Goal: Information Seeking & Learning: Find contact information

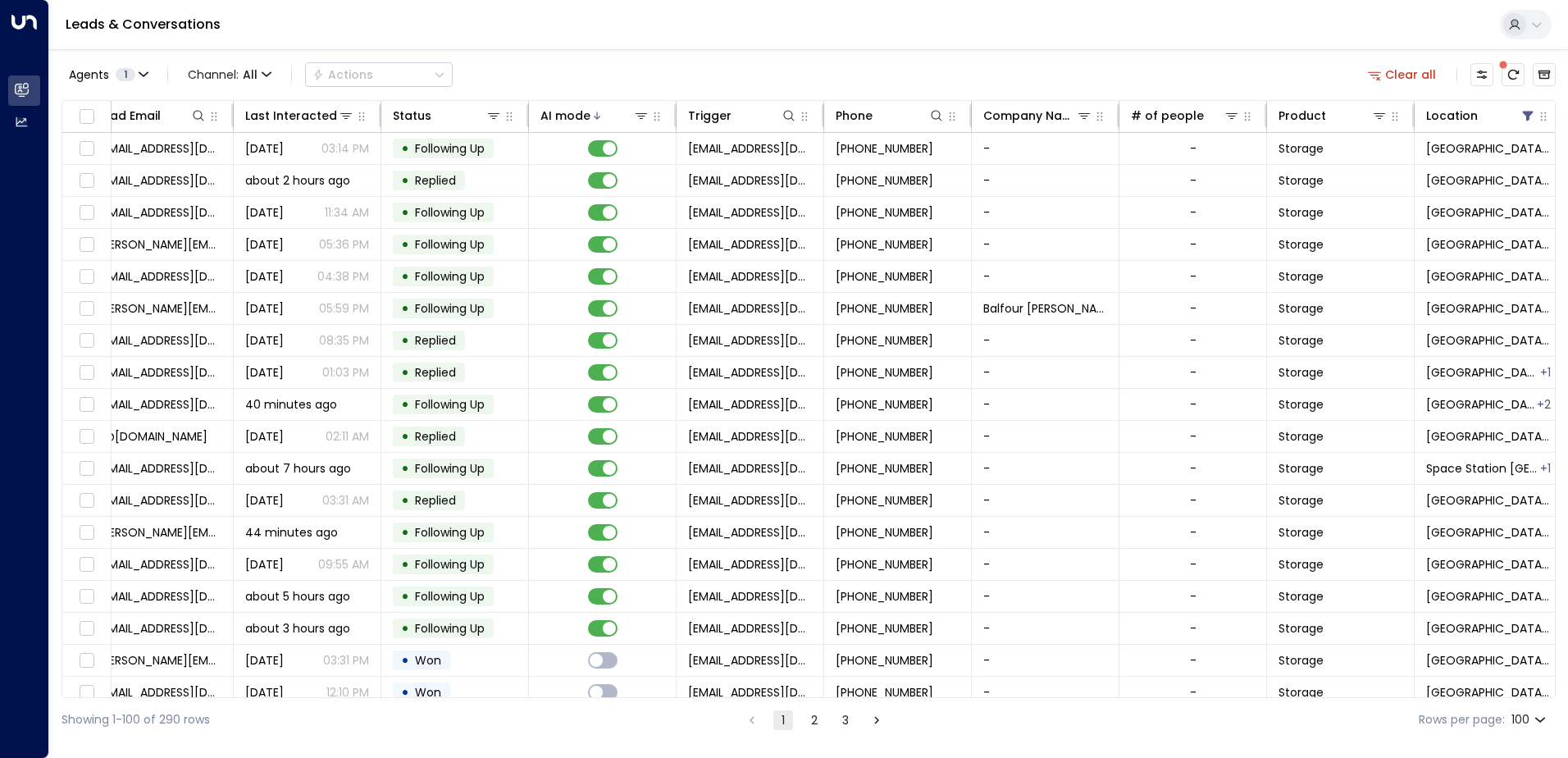
scroll to position [0, 207]
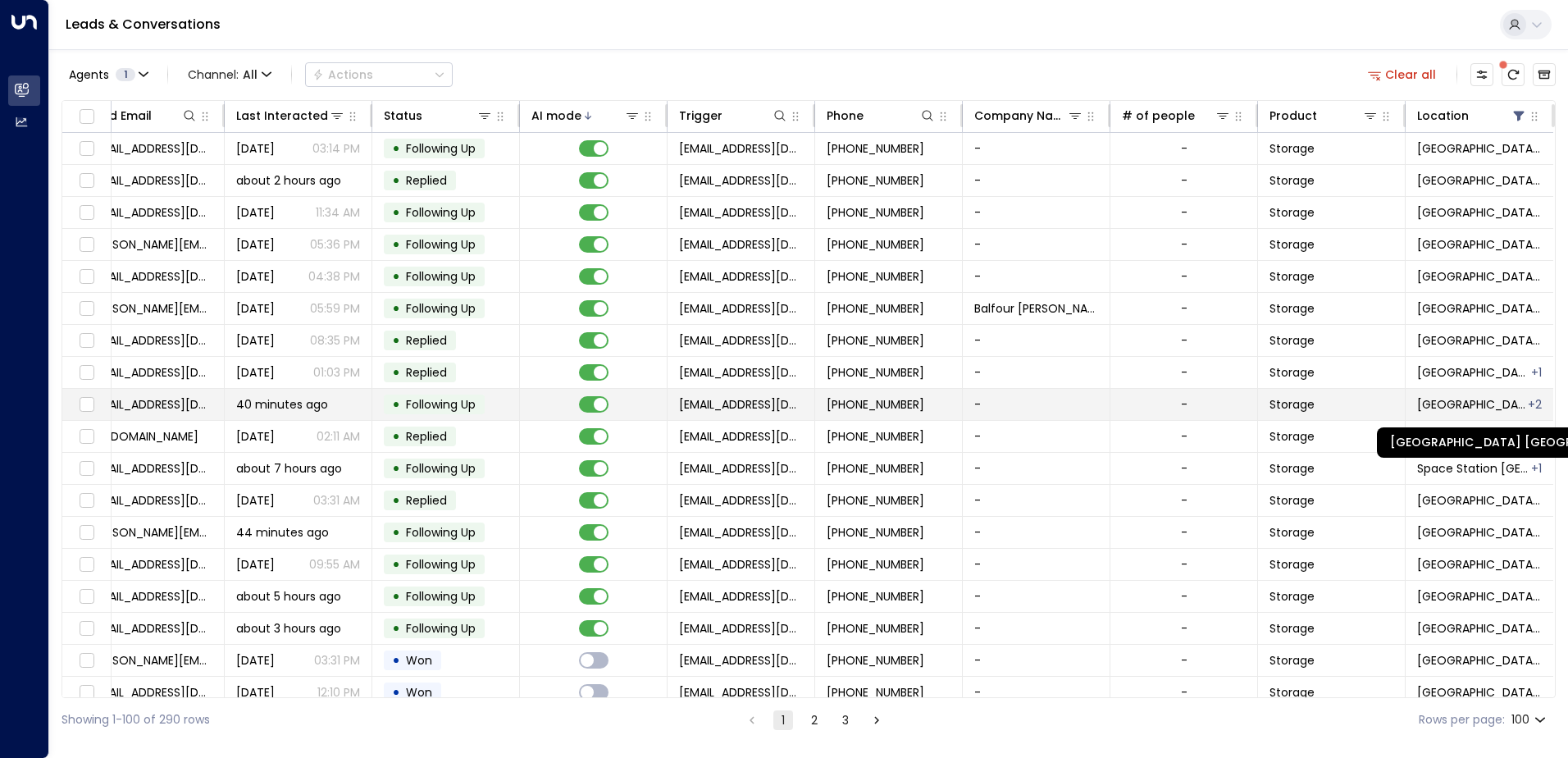
click at [1509, 402] on span "[GEOGRAPHIC_DATA] [GEOGRAPHIC_DATA]" at bounding box center [1471, 404] width 109 height 17
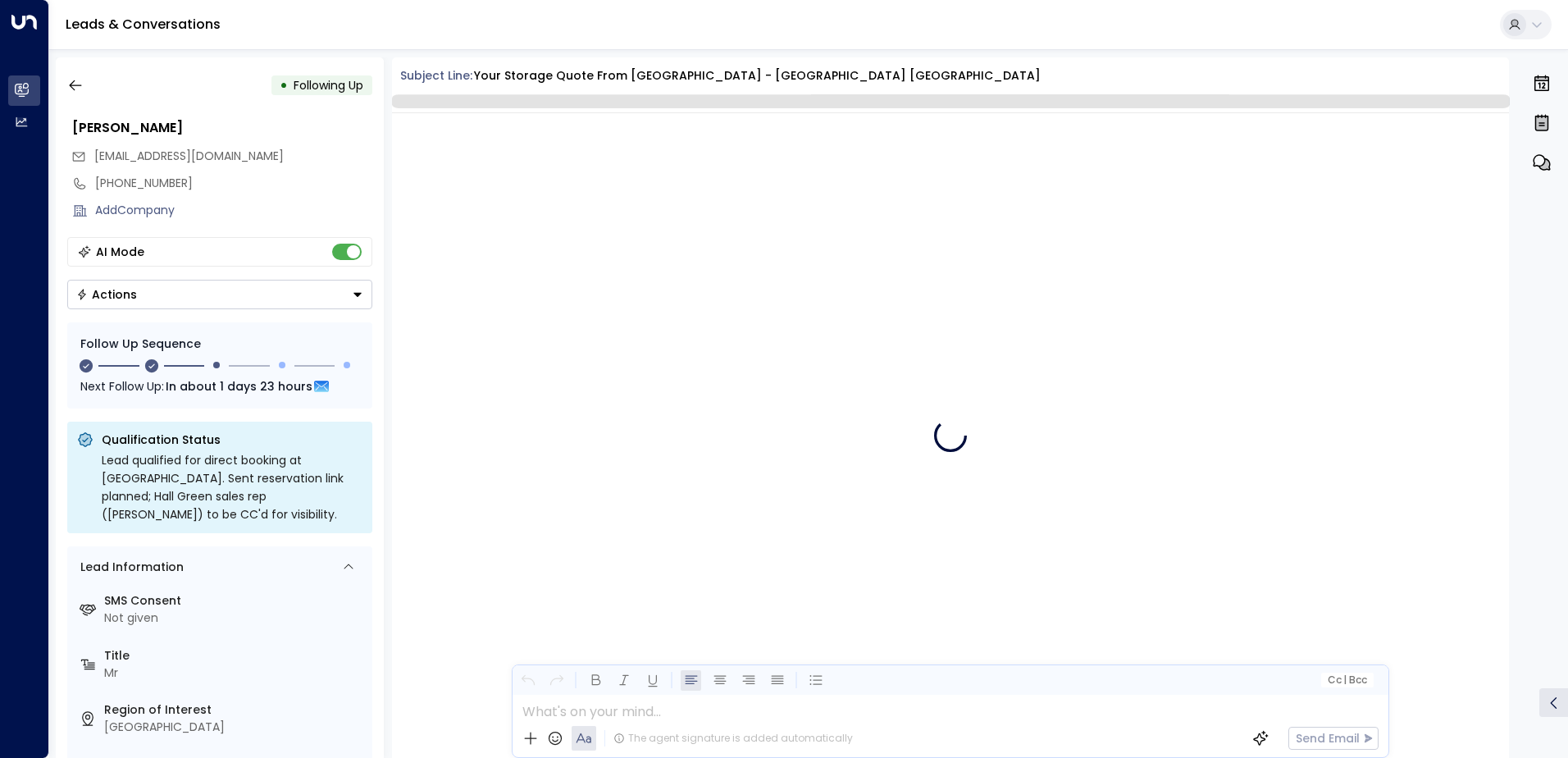
scroll to position [1436, 0]
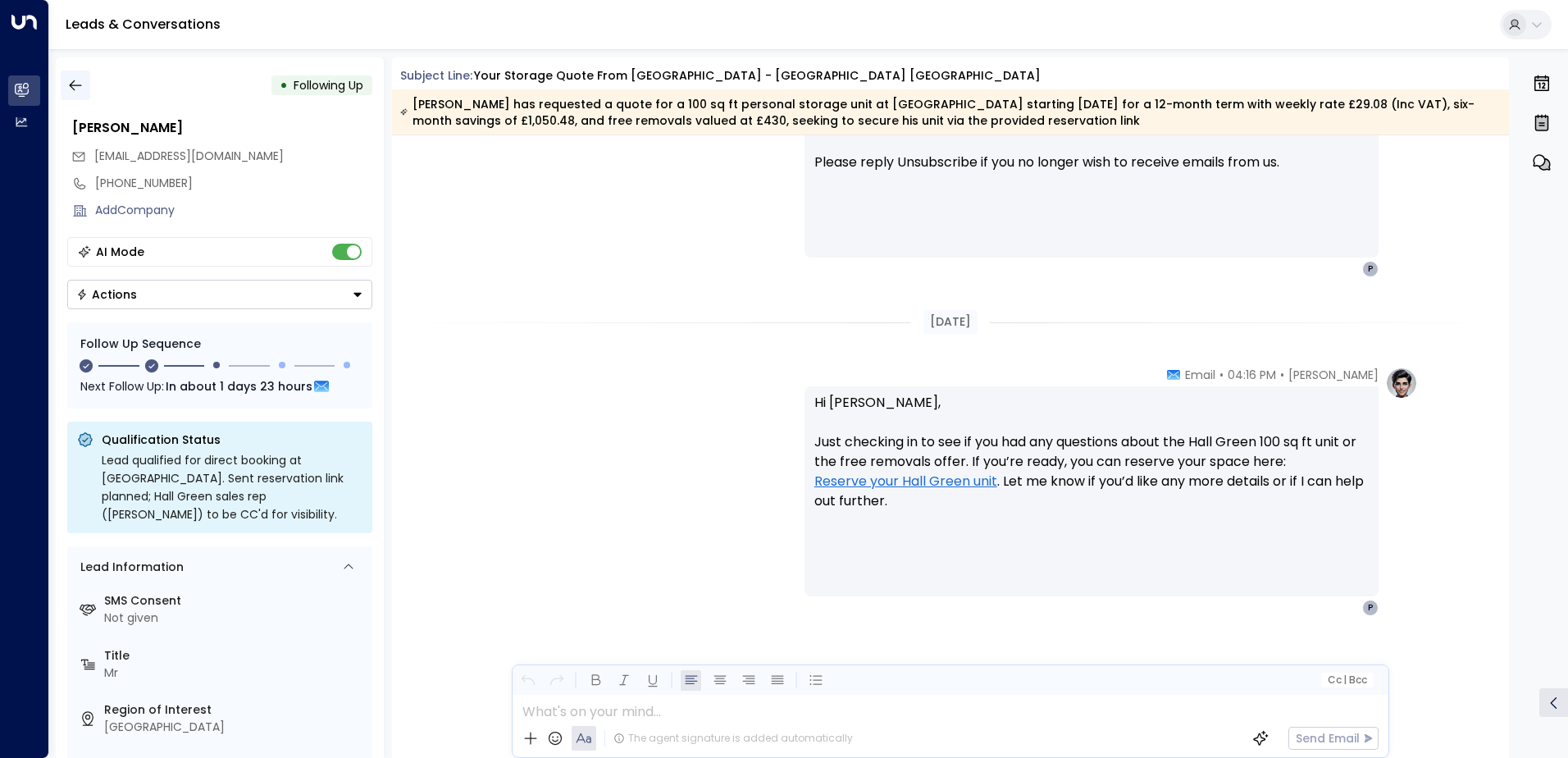
click at [85, 85] on button "button" at bounding box center [76, 86] width 30 height 30
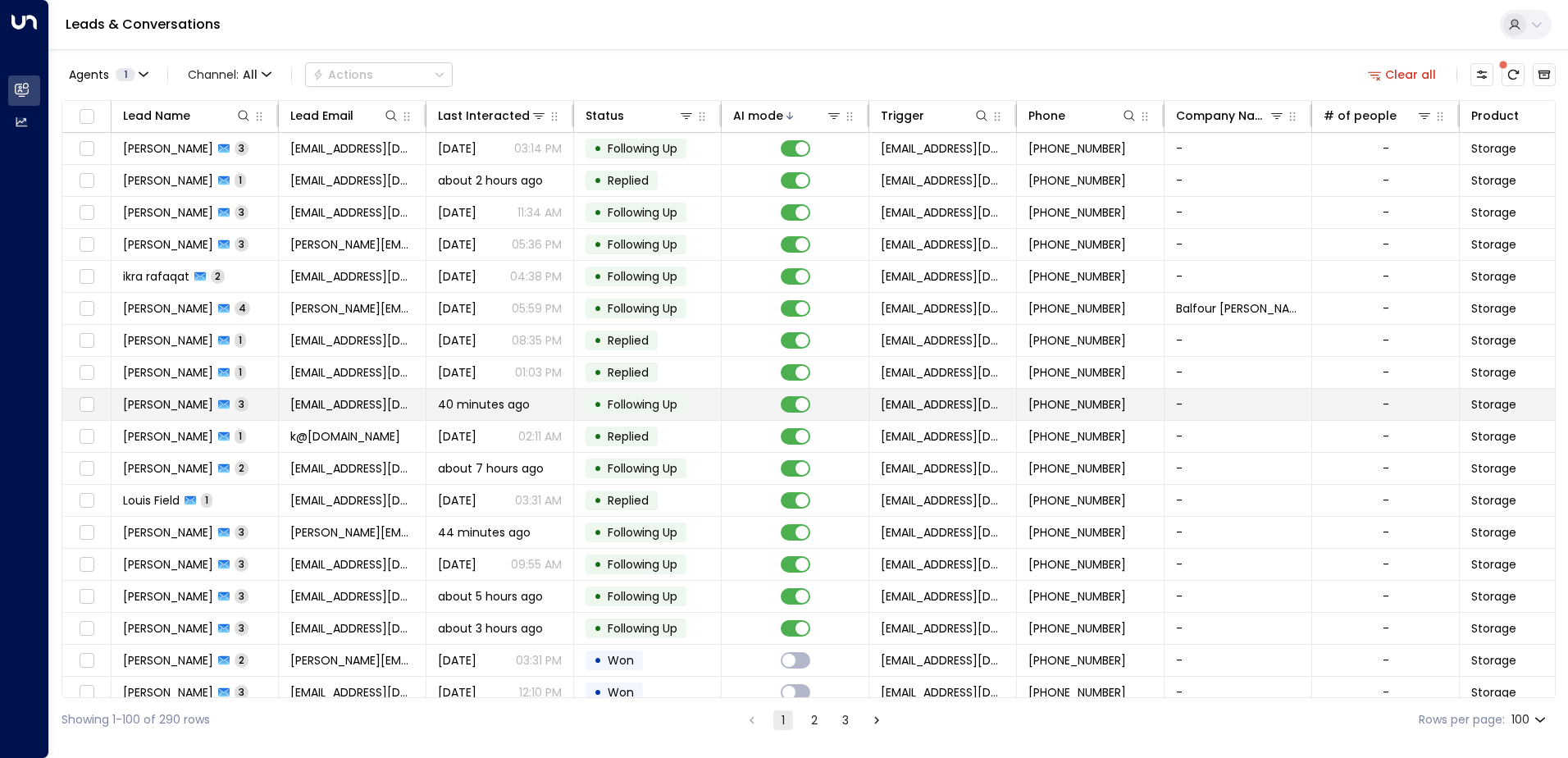
click at [169, 406] on span "[PERSON_NAME]" at bounding box center [168, 404] width 91 height 17
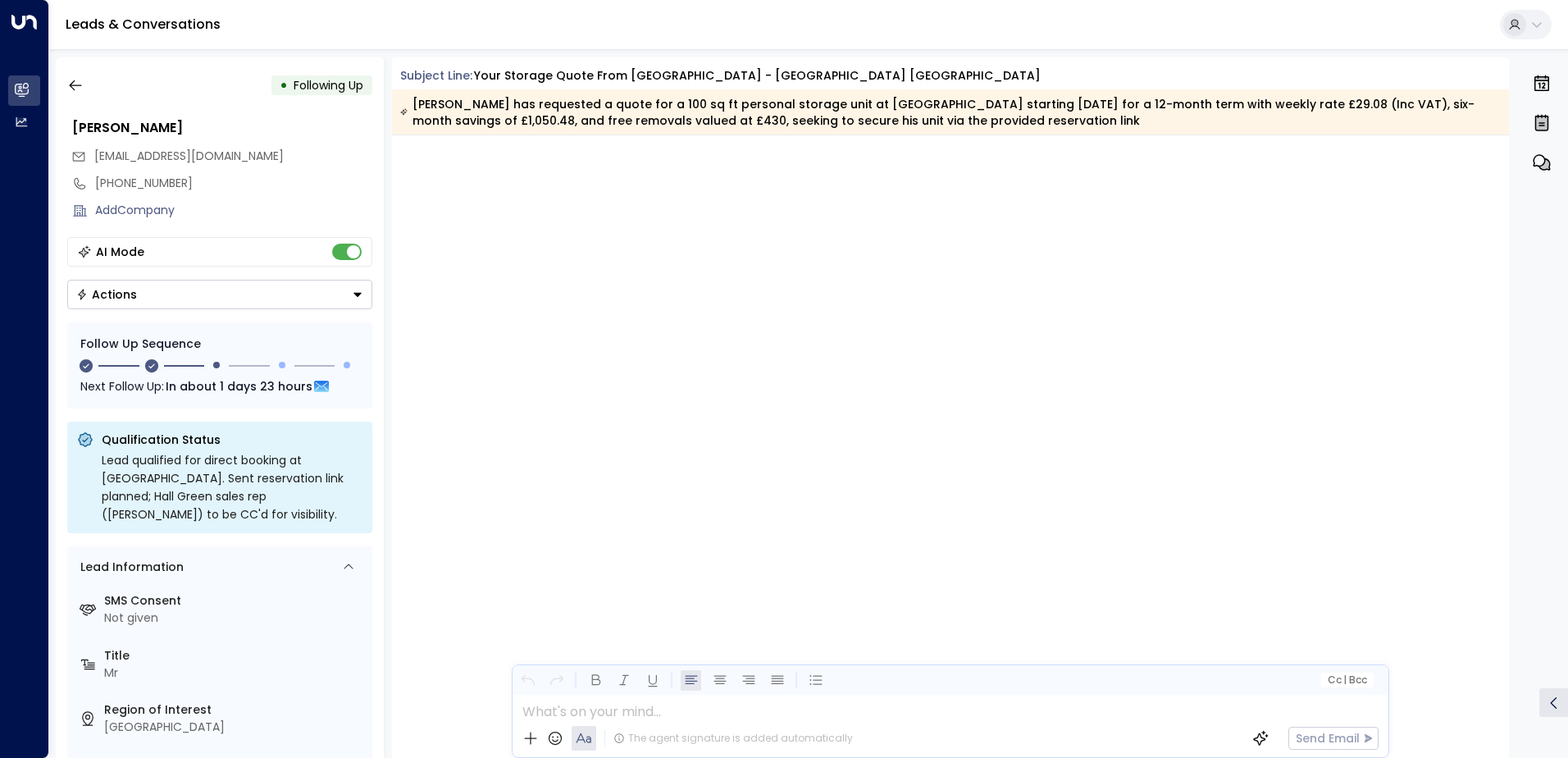
scroll to position [1455, 0]
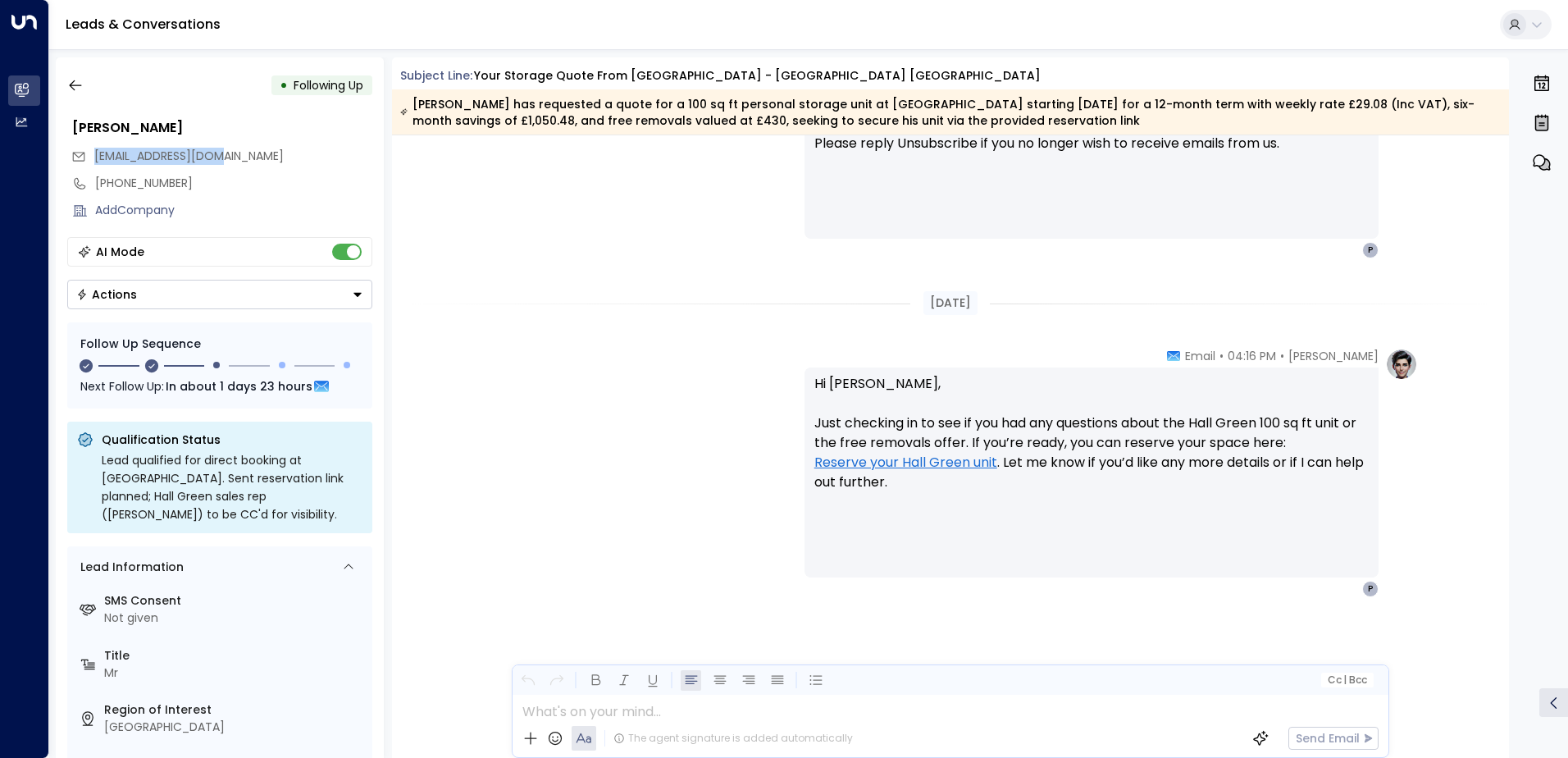
drag, startPoint x: 223, startPoint y: 156, endPoint x: 94, endPoint y: 158, distance: 129.0
click at [94, 158] on span "[EMAIL_ADDRESS][DOMAIN_NAME]" at bounding box center [189, 156] width 189 height 17
copy span "[EMAIL_ADDRESS][DOMAIN_NAME]"
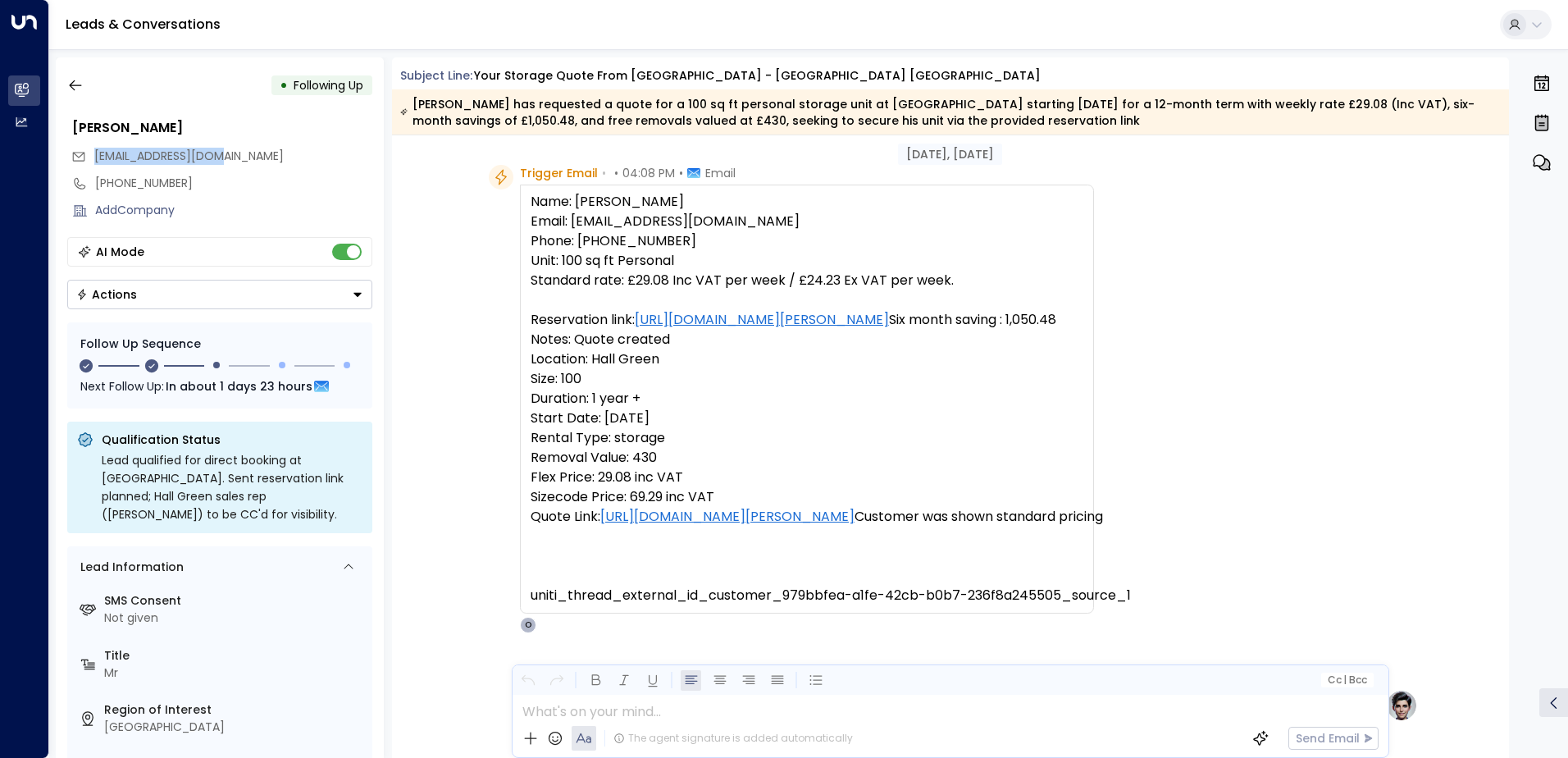
scroll to position [52, 0]
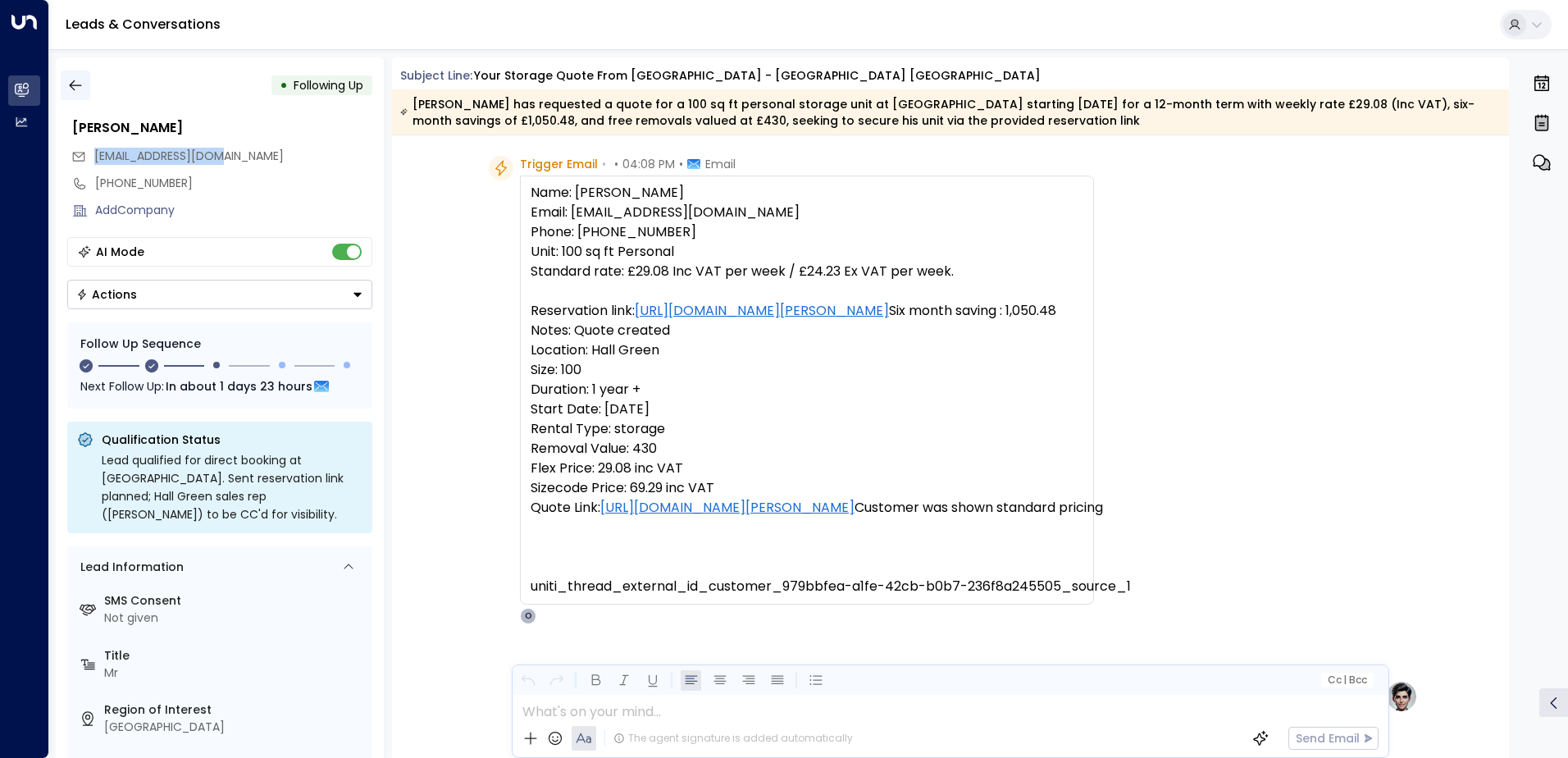
click at [76, 83] on icon "button" at bounding box center [75, 85] width 17 height 17
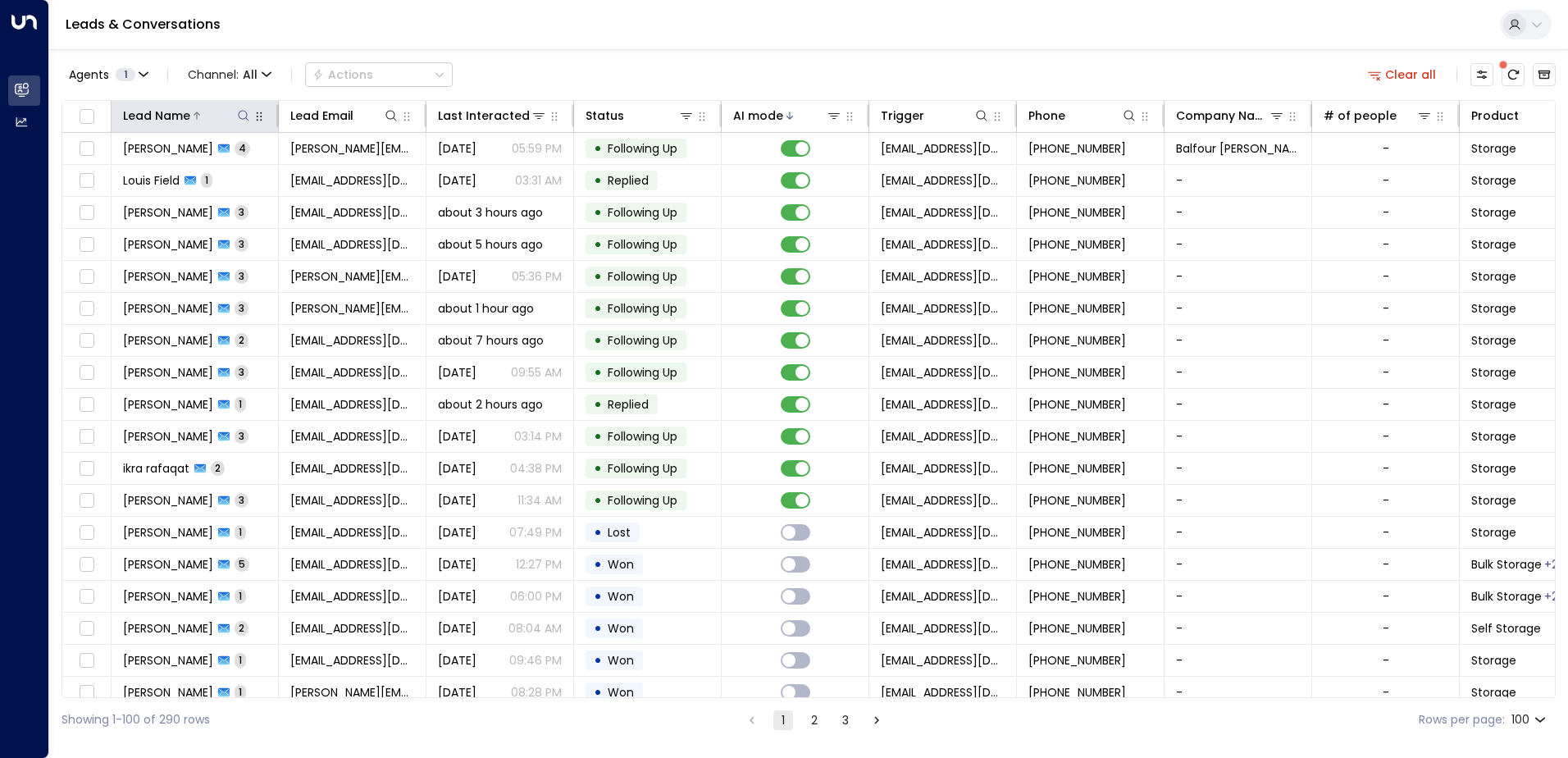
click at [248, 117] on icon at bounding box center [243, 115] width 13 height 13
click at [388, 115] on icon at bounding box center [391, 115] width 13 height 13
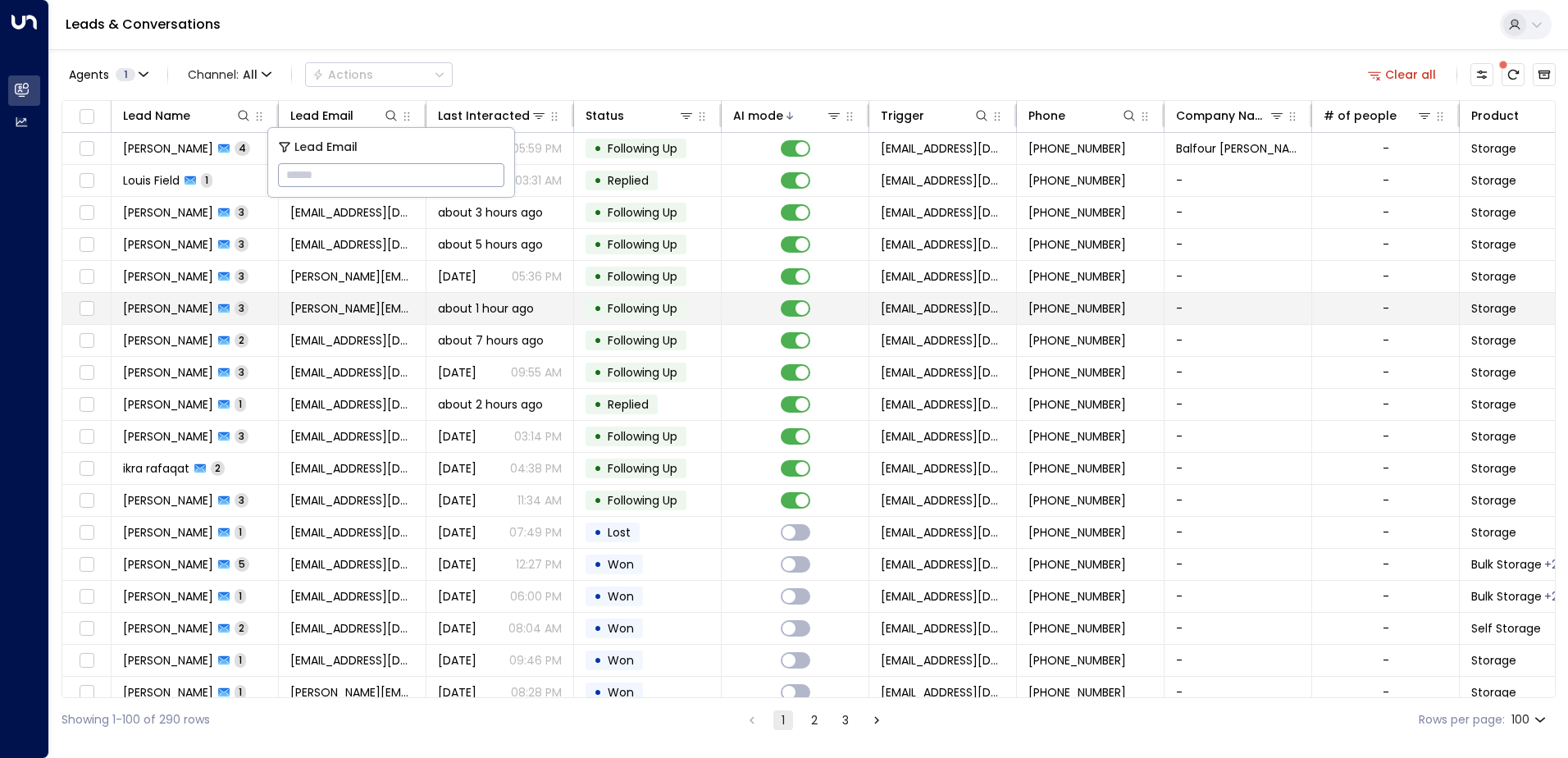
type input "**********"
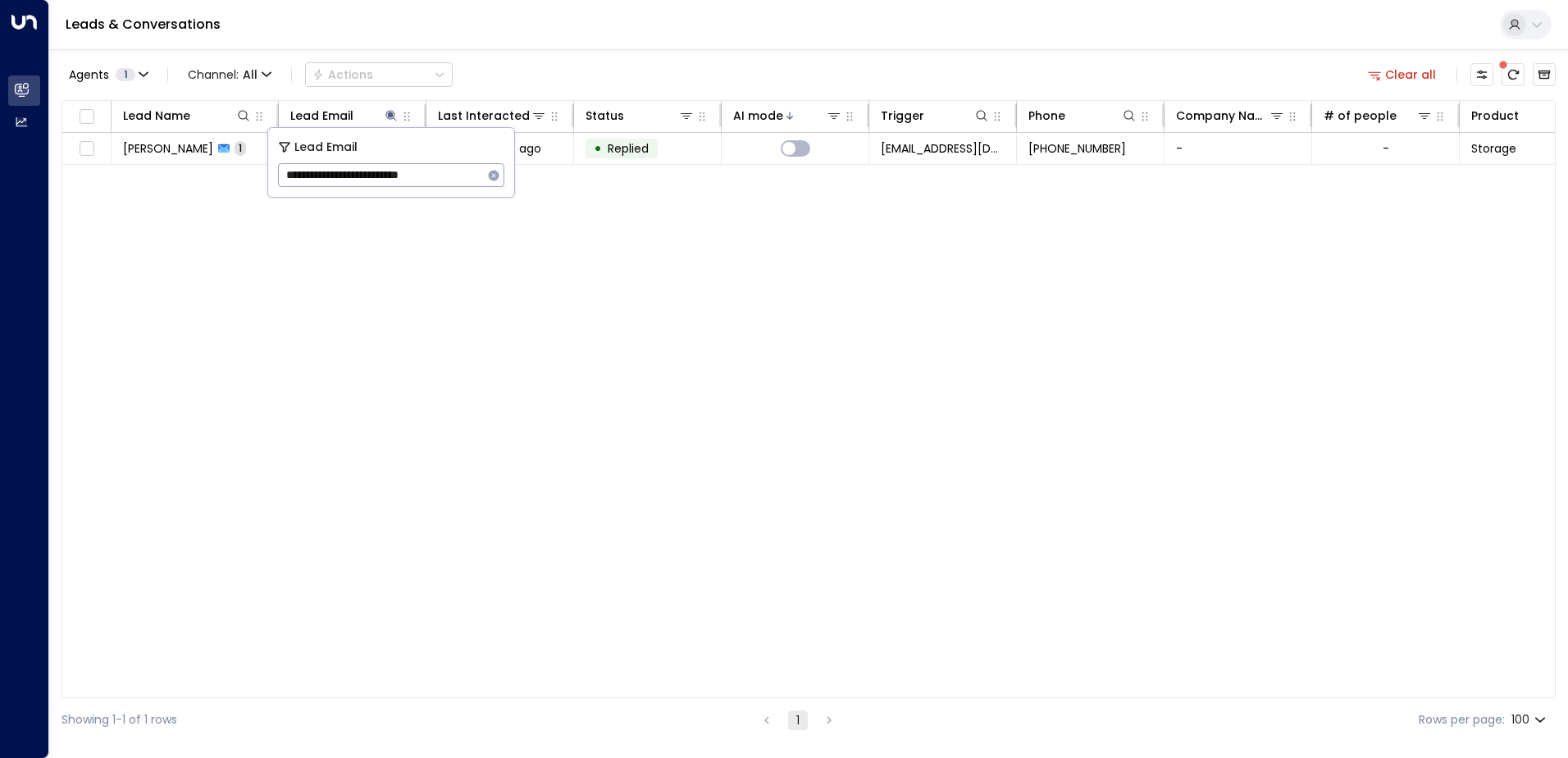
click at [601, 403] on div "Lead Name Lead Email Last Interacted Status AI mode Trigger Phone Company Name …" at bounding box center [808, 399] width 1494 height 598
